Goal: Task Accomplishment & Management: Complete application form

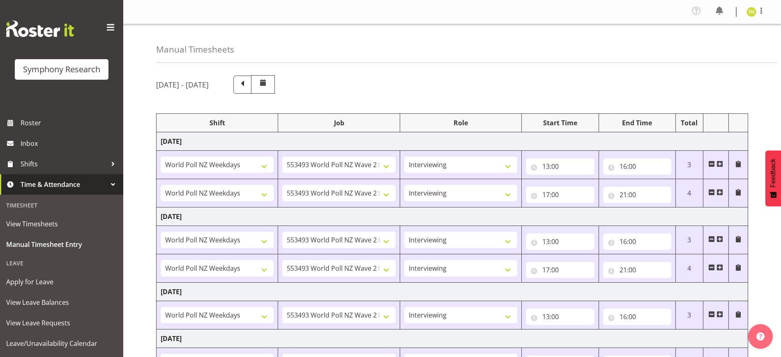
select select "41604"
select select "10527"
select select "47"
select select "41604"
select select "10527"
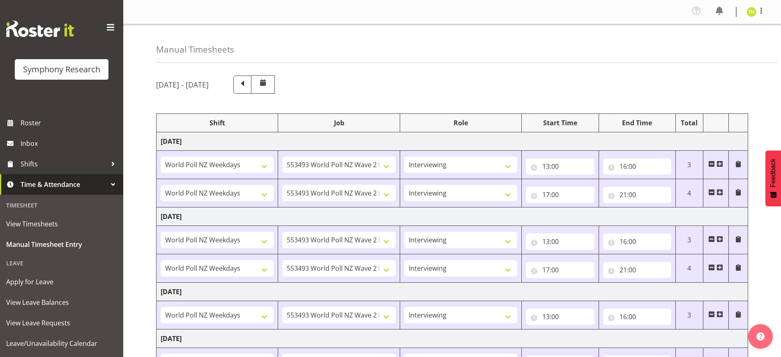
select select "47"
select select "41604"
select select "10527"
select select "47"
select select "41604"
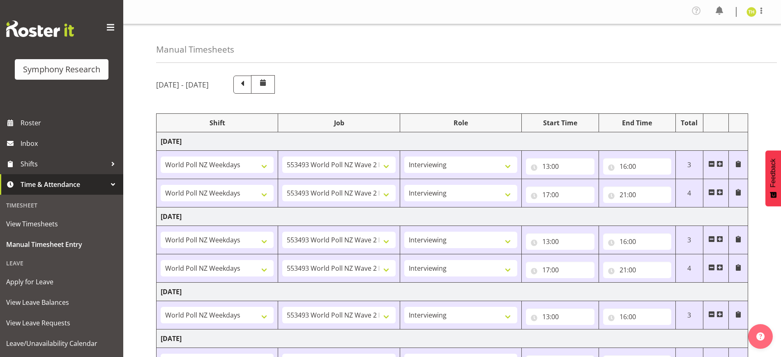
select select "10527"
select select "47"
select select "41604"
select select "10527"
select select "47"
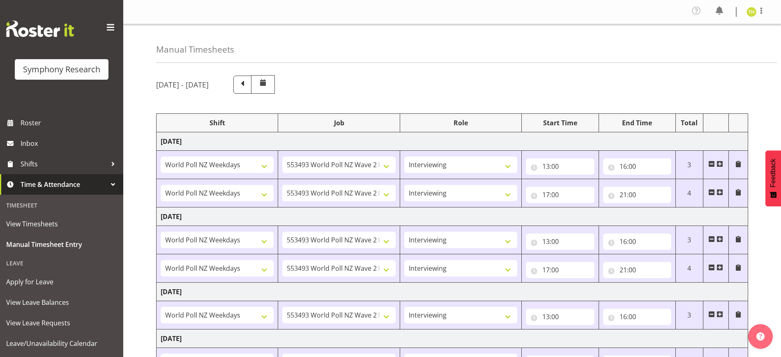
select select "41604"
select select "10527"
select select "47"
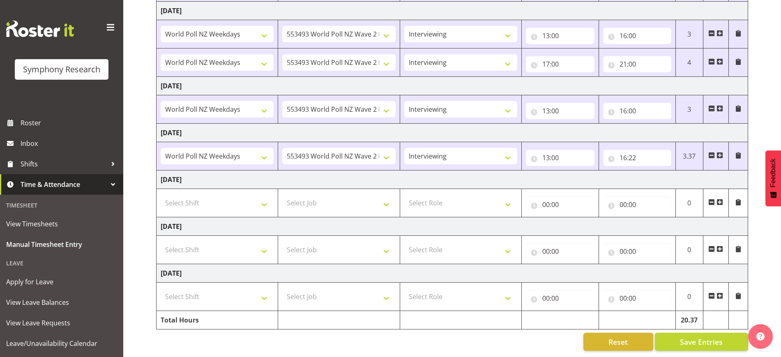
click at [721, 152] on span at bounding box center [720, 155] width 7 height 7
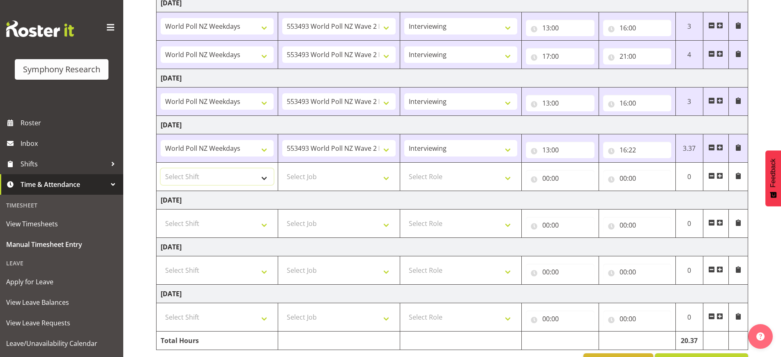
click at [224, 171] on select "Select Shift !!Weekend Residential (Roster IT Shift Label) *Business 9/10am ~ 4…" at bounding box center [217, 177] width 113 height 16
select select "41604"
click at [161, 169] on select "Select Shift !!Weekend Residential (Roster IT Shift Label) *Business 9/10am ~ 4…" at bounding box center [217, 177] width 113 height 16
click at [325, 185] on td "Select Job 550060 IF Admin 553492 World Poll Aus Wave 2 Main 2025 553493 World …" at bounding box center [339, 177] width 122 height 28
click at [351, 172] on select "Select Job 550060 IF Admin 553492 World Poll Aus Wave 2 Main 2025 553493 World …" at bounding box center [338, 177] width 113 height 16
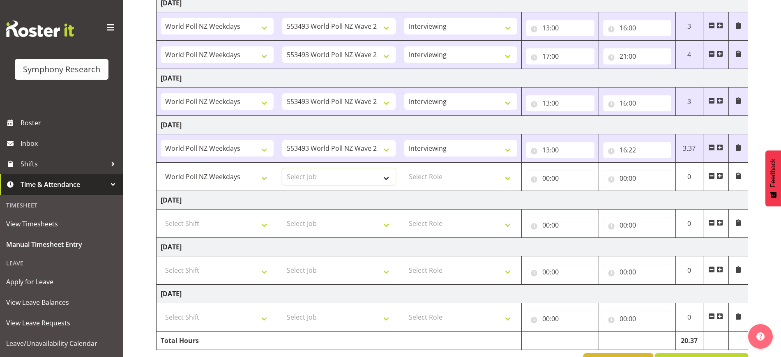
select select "10527"
click at [282, 169] on select "Select Job 550060 IF Admin 553492 World Poll Aus Wave 2 Main 2025 553493 World …" at bounding box center [338, 177] width 113 height 16
click at [455, 179] on select "Select Role Briefing Interviewing" at bounding box center [460, 177] width 113 height 16
select select "47"
click at [404, 169] on select "Select Role Briefing Interviewing" at bounding box center [460, 177] width 113 height 16
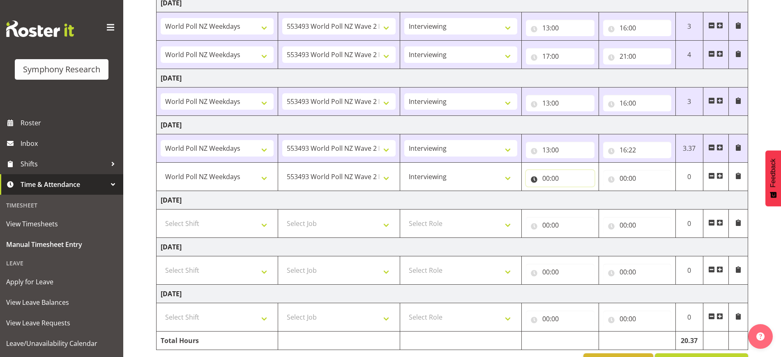
click at [561, 179] on input "00:00" at bounding box center [560, 178] width 68 height 16
click at [581, 200] on select "00 01 02 03 04 05 06 07 08 09 10 11 12 13 14 15 16 17 18 19 20 21 22 23" at bounding box center [582, 200] width 18 height 16
select select "17"
click at [573, 192] on select "00 01 02 03 04 05 06 07 08 09 10 11 12 13 14 15 16 17 18 19 20 21 22 23" at bounding box center [582, 200] width 18 height 16
type input "17:00"
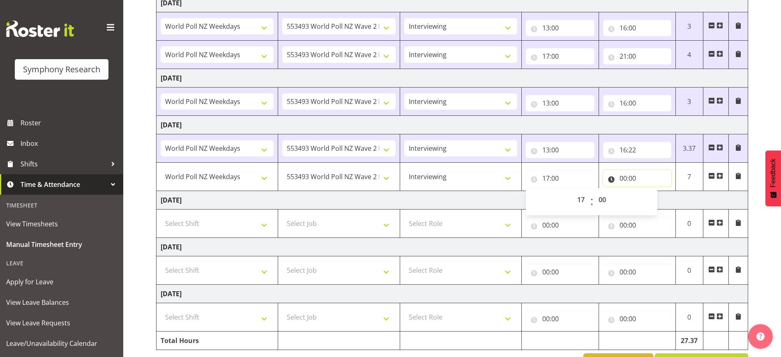
click at [622, 178] on input "00:00" at bounding box center [637, 178] width 68 height 16
click at [654, 202] on select "00 01 02 03 04 05 06 07 08 09 10 11 12 13 14 15 16 17 18 19 20 21 22 23" at bounding box center [659, 200] width 18 height 16
select select "21"
click at [650, 192] on select "00 01 02 03 04 05 06 07 08 09 10 11 12 13 14 15 16 17 18 19 20 21 22 23" at bounding box center [659, 200] width 18 height 16
type input "21:00"
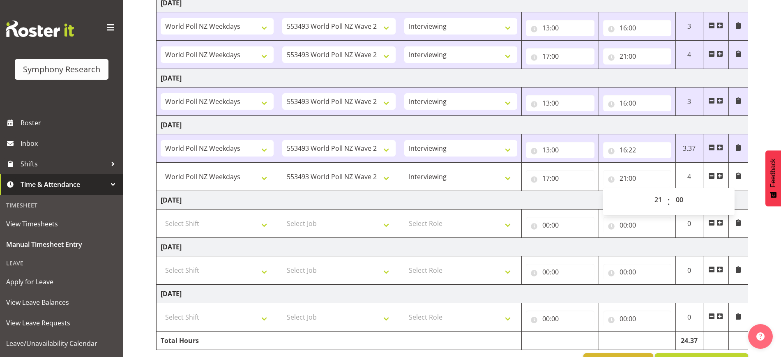
click at [656, 137] on td "16:22 00 01 02 03 04 05 06 07 08 09 10 11 12 13 14 15 16 17 18 19 20 21 22 23 :…" at bounding box center [637, 148] width 77 height 28
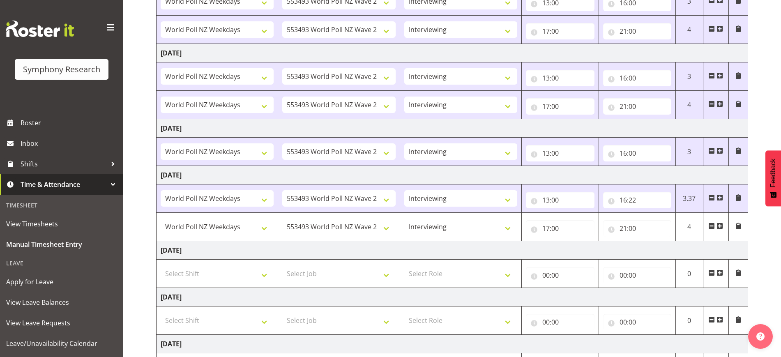
scroll to position [37, 0]
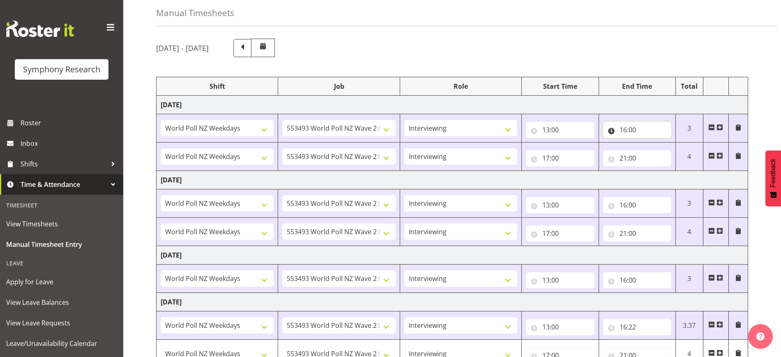
click at [643, 128] on input "16:00" at bounding box center [637, 130] width 68 height 16
click at [684, 152] on select "00 01 02 03 04 05 06 07 08 09 10 11 12 13 14 15 16 17 18 19 20 21 22 23 24 25 2…" at bounding box center [681, 151] width 18 height 16
select select "10"
click at [672, 143] on select "00 01 02 03 04 05 06 07 08 09 10 11 12 13 14 15 16 17 18 19 20 21 22 23 24 25 2…" at bounding box center [681, 151] width 18 height 16
type input "16:10"
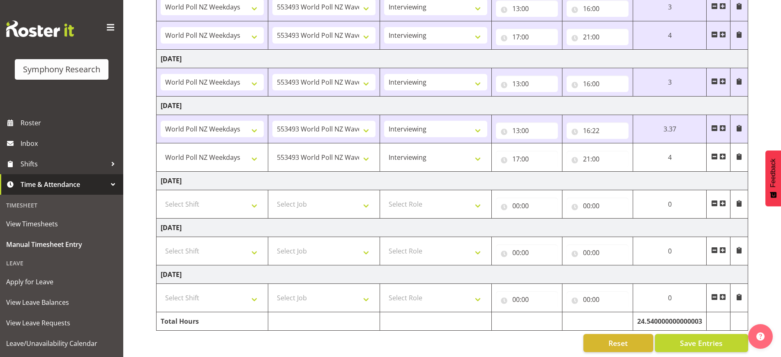
scroll to position [242, 0]
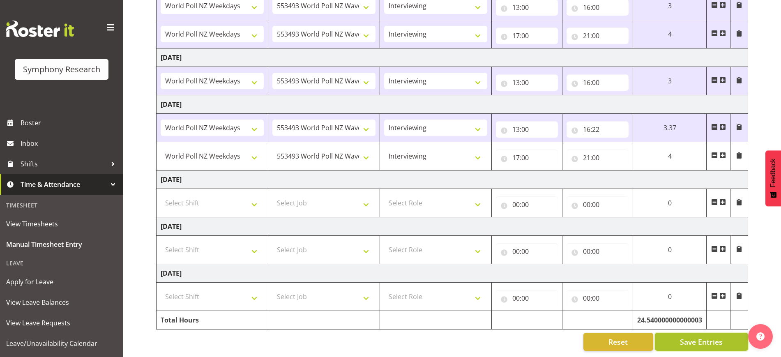
click at [685, 337] on span "Save Entries" at bounding box center [701, 342] width 43 height 11
